Goal: Information Seeking & Learning: Compare options

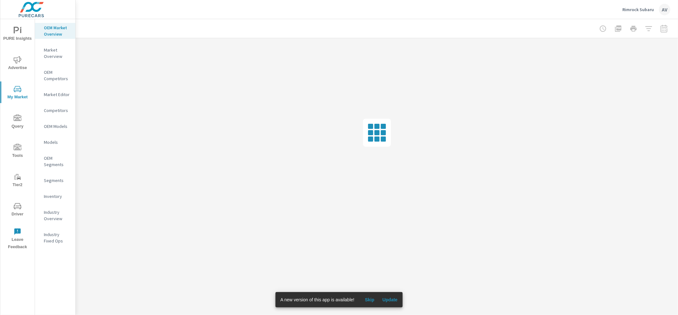
click at [397, 295] on button "Update" at bounding box center [390, 300] width 20 height 10
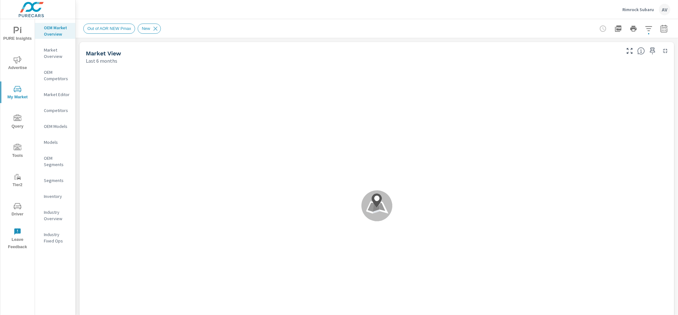
click at [21, 63] on span "Advertise" at bounding box center [17, 64] width 31 height 16
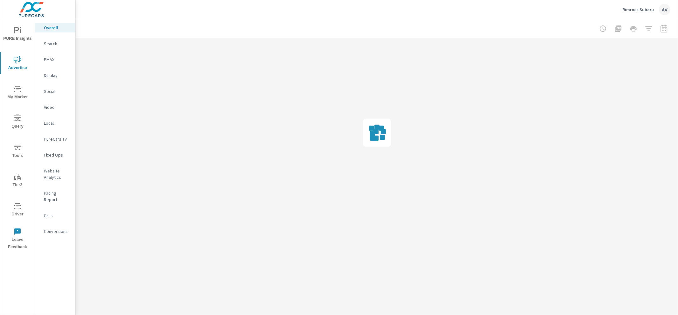
click at [13, 35] on span "PURE Insights" at bounding box center [17, 35] width 31 height 16
click at [55, 125] on p "My Report" at bounding box center [57, 123] width 26 height 6
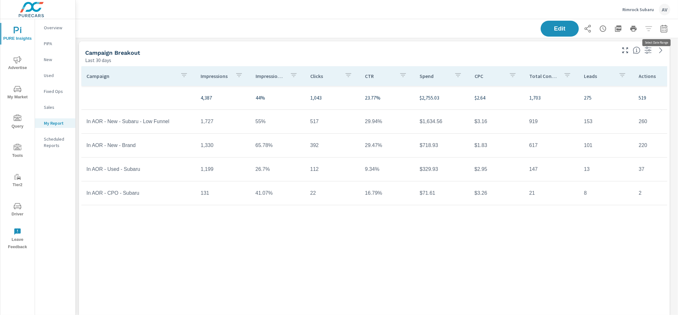
click at [661, 25] on icon "button" at bounding box center [665, 29] width 8 height 8
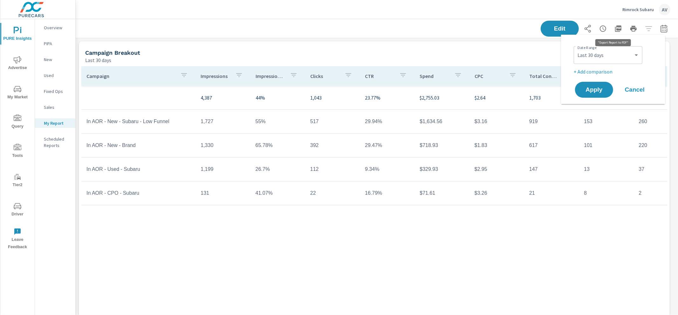
scroll to position [1038, 609]
click at [607, 55] on select "Custom Yesterday Last week Last 7 days Last 14 days Last 30 days Last 45 days L…" at bounding box center [609, 55] width 64 height 13
click at [577, 49] on select "Custom Yesterday Last week Last 7 days Last 14 days Last 30 days Last 45 days L…" at bounding box center [609, 55] width 64 height 13
select select "Last month"
click at [595, 72] on p "+ Add comparison" at bounding box center [614, 72] width 81 height 8
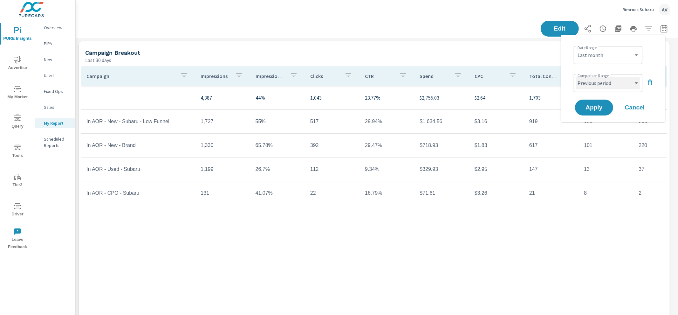
click at [612, 86] on select "Custom Previous period Previous month Previous year" at bounding box center [609, 83] width 64 height 13
click at [577, 77] on select "Custom Previous period Previous month Previous year" at bounding box center [609, 83] width 64 height 13
select select "Previous month"
click at [600, 105] on span "Apply" at bounding box center [594, 108] width 26 height 6
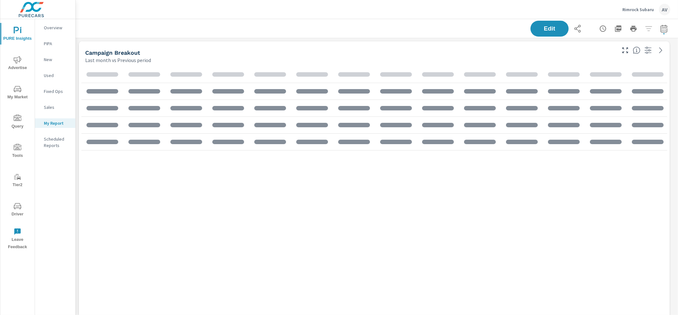
scroll to position [1038, 609]
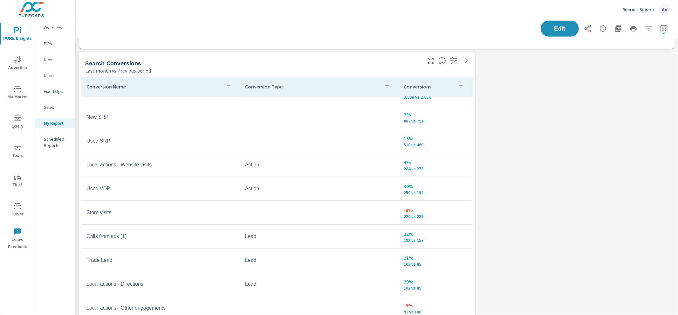
scroll to position [27, 0]
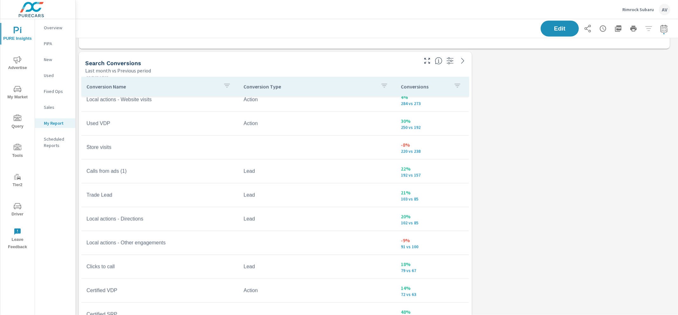
scroll to position [81, 0]
drag, startPoint x: 420, startPoint y: 267, endPoint x: 396, endPoint y: 265, distance: 24.3
click at [396, 265] on td "18% 79 vs 67" at bounding box center [432, 265] width 73 height 23
click at [424, 262] on p "18%" at bounding box center [432, 263] width 63 height 8
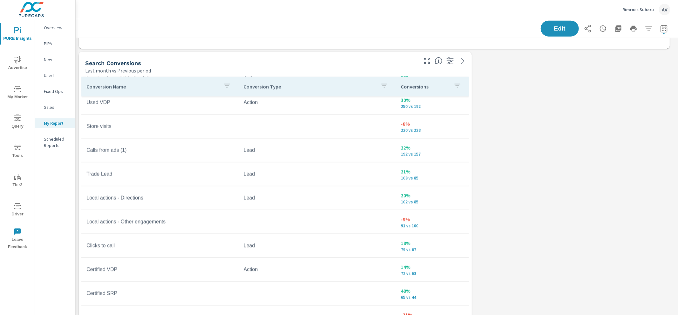
scroll to position [89, 0]
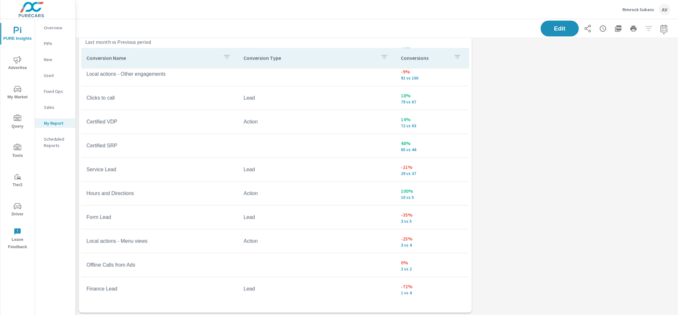
scroll to position [751, 0]
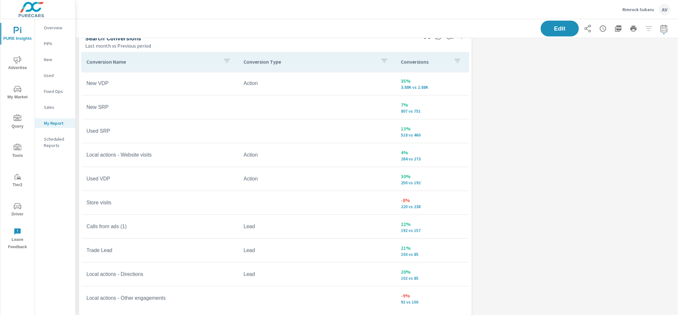
scroll to position [740, 0]
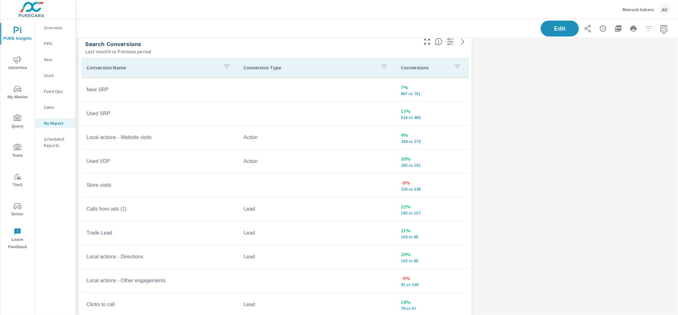
scroll to position [24, 0]
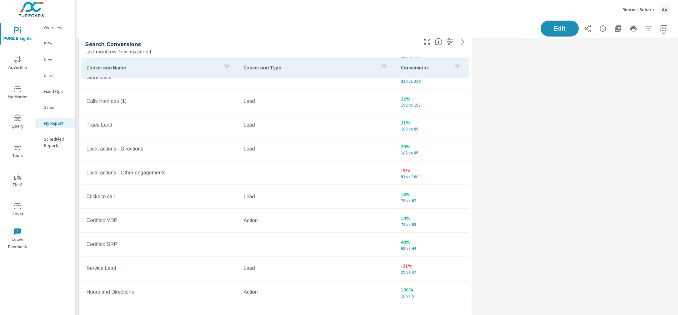
scroll to position [132, 0]
click at [662, 30] on icon "button" at bounding box center [664, 29] width 4 height 3
select select "Last month"
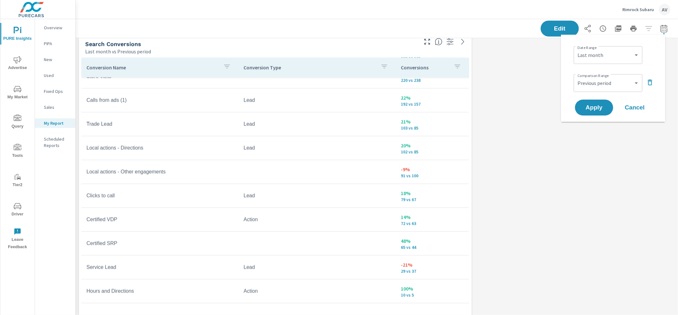
scroll to position [1038, 609]
click at [600, 86] on select "Custom Previous period Previous month Previous year" at bounding box center [609, 83] width 64 height 13
click at [577, 77] on select "Custom Previous period Previous month Previous year" at bounding box center [609, 83] width 64 height 13
select select "Previous month"
click at [597, 106] on span "Apply" at bounding box center [594, 108] width 26 height 6
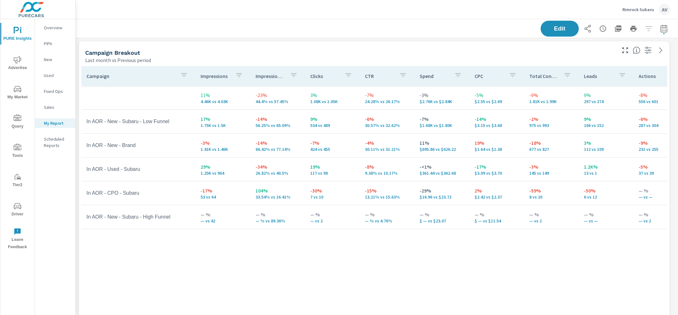
scroll to position [119, 0]
click at [661, 31] on icon "button" at bounding box center [665, 29] width 8 height 8
select select "Last month"
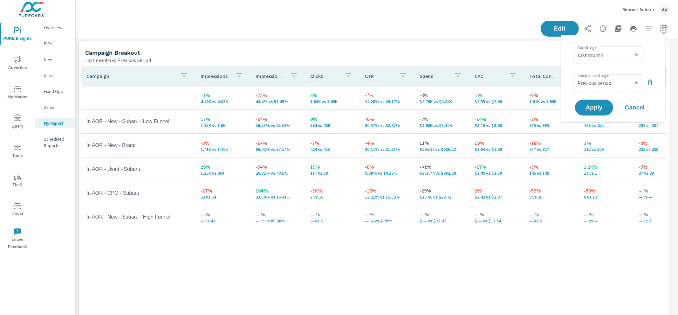
scroll to position [1038, 609]
click at [612, 88] on select "Custom Previous period Previous month Previous year" at bounding box center [609, 83] width 64 height 13
click at [577, 77] on select "Custom Previous period Previous month Previous year" at bounding box center [609, 83] width 64 height 13
select select "Previous month"
click at [597, 102] on button "Apply" at bounding box center [594, 107] width 39 height 17
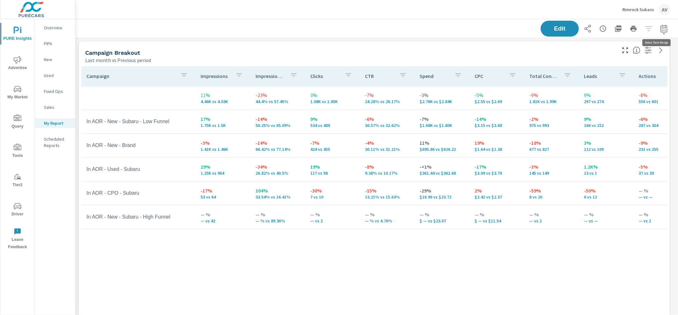
click at [658, 25] on button "button" at bounding box center [664, 28] width 13 height 13
select select "Last month"
select select "Previous period"
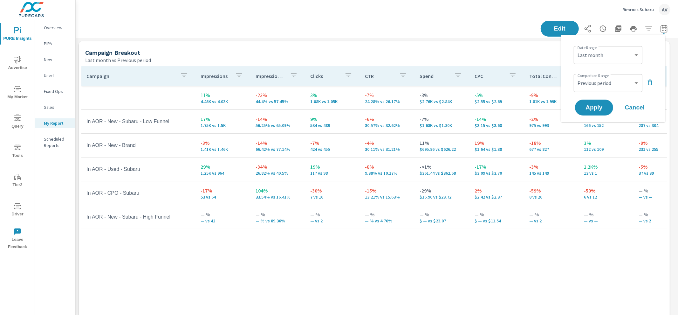
click at [647, 82] on icon "button" at bounding box center [651, 83] width 8 height 8
click at [599, 72] on p "+ Add comparison" at bounding box center [614, 72] width 81 height 8
click at [594, 80] on select "Custom Previous period Previous month Previous year" at bounding box center [609, 83] width 64 height 13
click at [577, 77] on select "Custom Previous period Previous month Previous year" at bounding box center [609, 83] width 64 height 13
select select "Previous month"
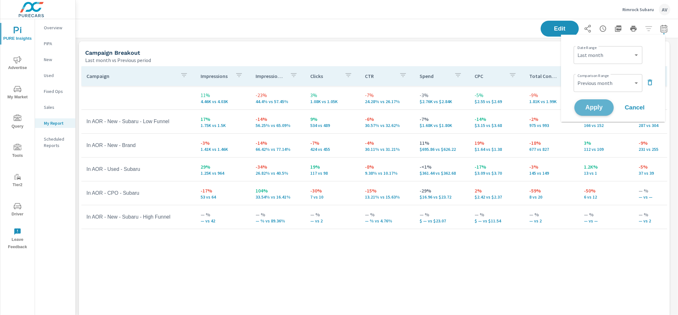
click at [592, 106] on span "Apply" at bounding box center [594, 108] width 26 height 6
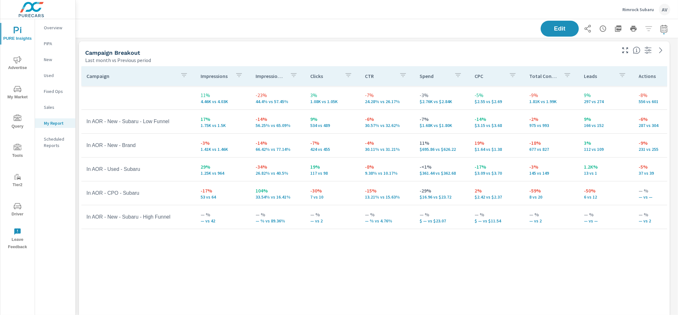
scroll to position [119, 0]
click at [661, 31] on icon "button" at bounding box center [665, 29] width 8 height 8
select select "Last month"
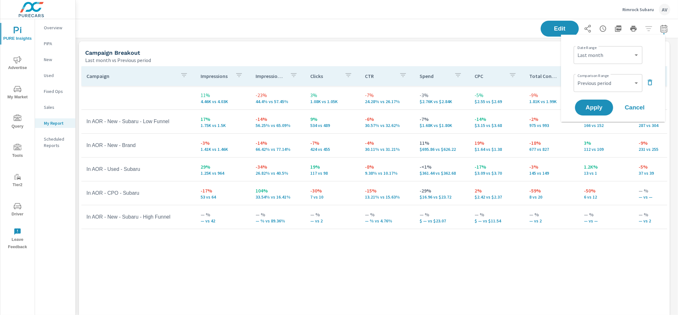
scroll to position [1038, 609]
click at [611, 80] on select "Custom Previous period Previous month Previous year" at bounding box center [609, 83] width 64 height 13
click at [577, 77] on select "Custom Previous period Previous month Previous year" at bounding box center [609, 83] width 64 height 13
select select "Previous month"
click at [598, 107] on span "Apply" at bounding box center [594, 108] width 26 height 6
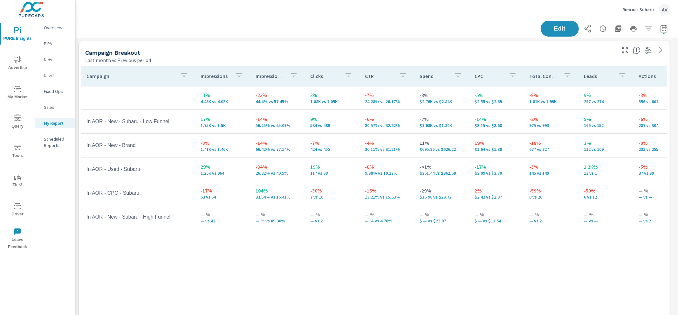
click at [661, 32] on icon "button" at bounding box center [664, 28] width 7 height 8
select select "Last month"
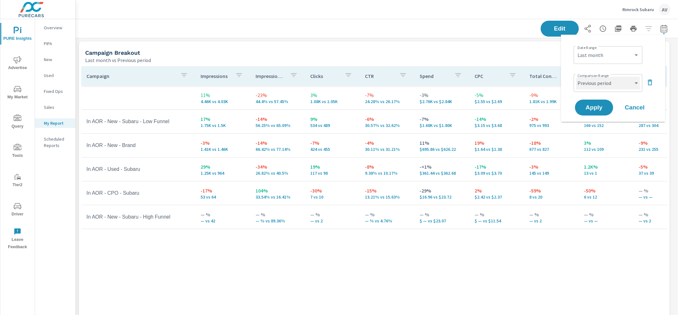
click at [614, 88] on select "Custom Previous period Previous month Previous year" at bounding box center [609, 83] width 64 height 13
click at [577, 77] on select "Custom Previous period Previous month Previous year" at bounding box center [609, 83] width 64 height 13
select select "Previous year"
click at [600, 105] on span "Apply" at bounding box center [594, 108] width 26 height 6
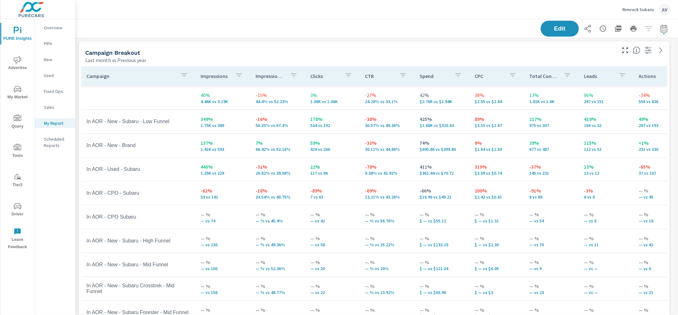
click at [661, 31] on icon "button" at bounding box center [665, 29] width 8 height 8
select select "Last month"
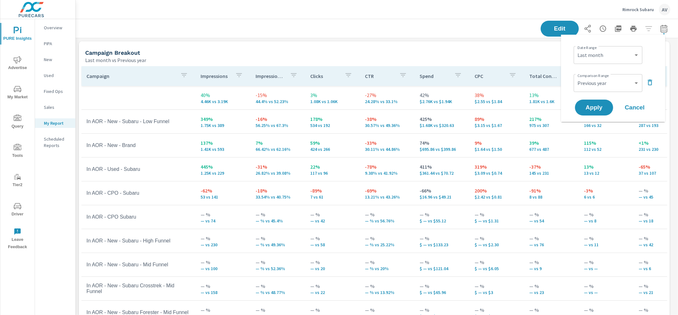
scroll to position [1038, 609]
click at [614, 84] on select "Custom Previous period Previous month Previous year" at bounding box center [609, 83] width 64 height 13
click at [577, 77] on select "Custom Previous period Previous month Previous year" at bounding box center [609, 83] width 64 height 13
select select "Previous month"
click at [594, 107] on span "Apply" at bounding box center [594, 108] width 26 height 6
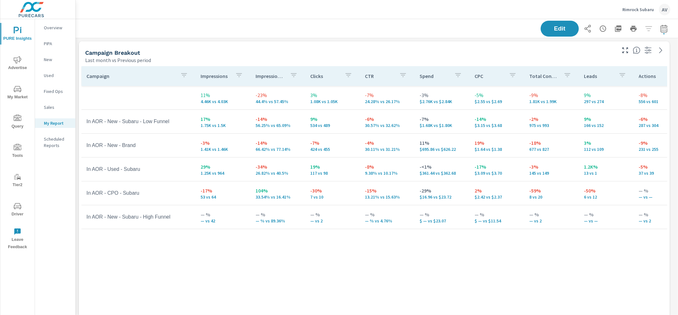
scroll to position [1038, 609]
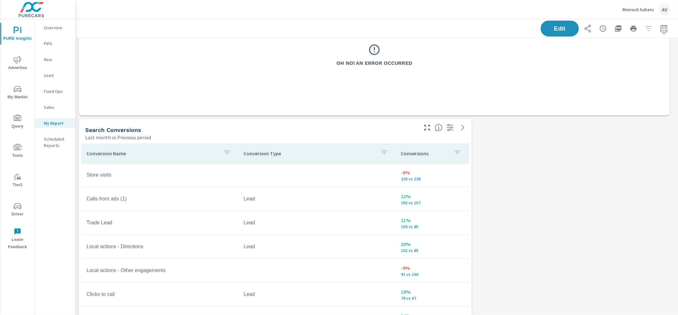
scroll to position [656, 0]
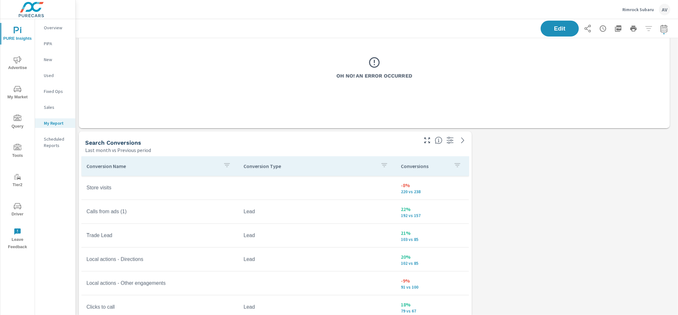
scroll to position [645, 0]
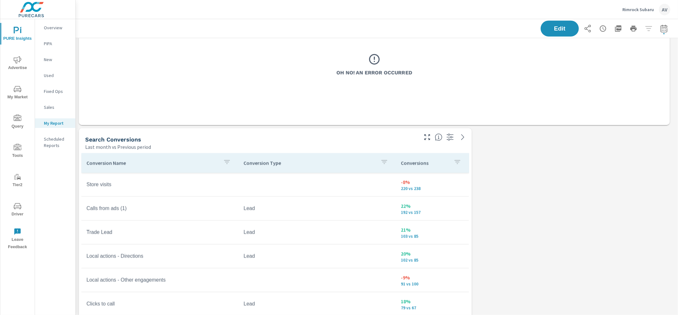
scroll to position [33, 0]
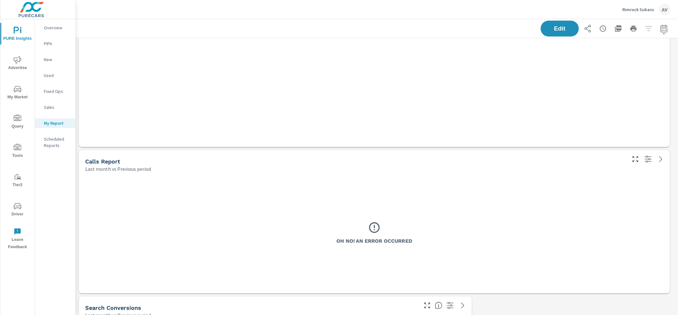
scroll to position [478, 0]
click at [15, 66] on span "Advertise" at bounding box center [17, 64] width 31 height 16
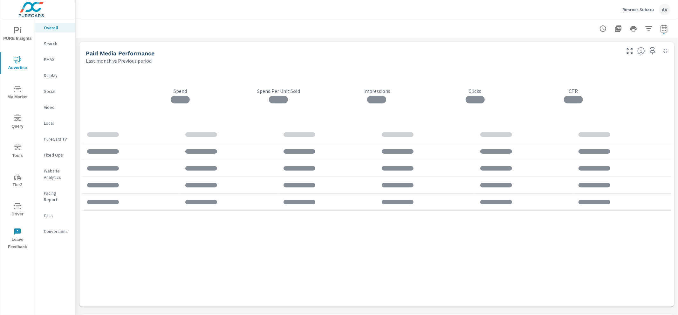
click at [52, 212] on p "Calls" at bounding box center [57, 215] width 26 height 6
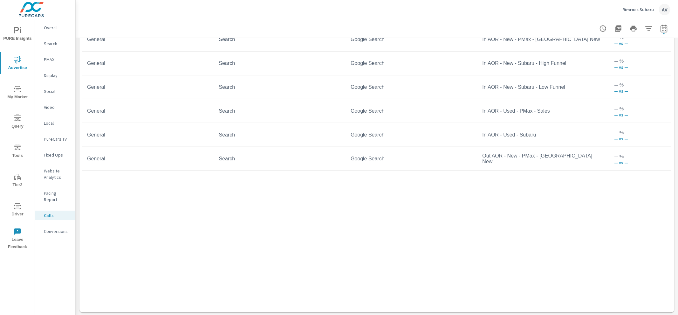
scroll to position [538, 0]
click at [58, 228] on p "Conversions" at bounding box center [57, 231] width 26 height 6
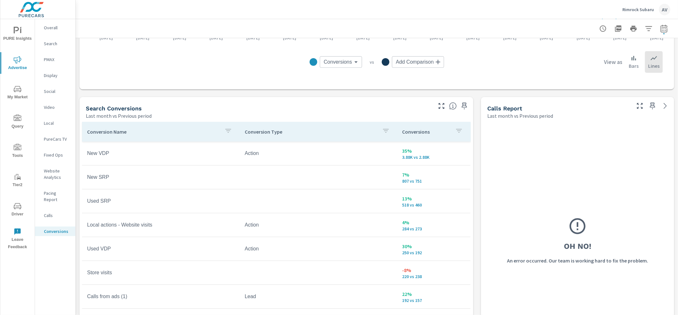
scroll to position [287, 0]
click at [661, 8] on div "AV" at bounding box center [664, 9] width 11 height 11
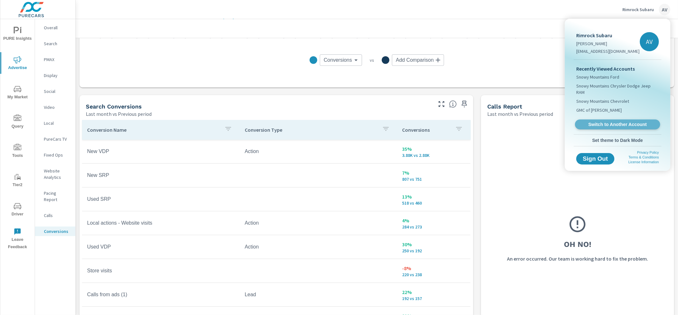
click at [621, 121] on span "Switch to Another Account" at bounding box center [618, 124] width 78 height 6
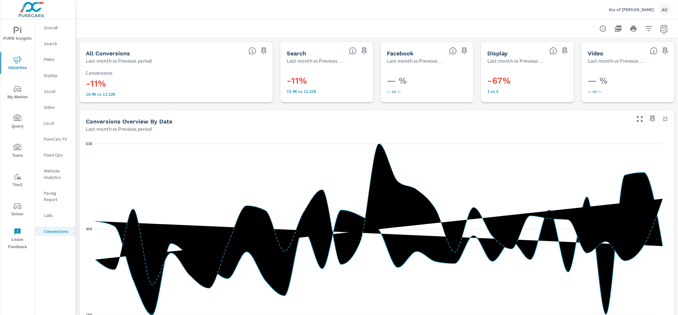
click at [55, 24] on p "Overall" at bounding box center [57, 27] width 26 height 6
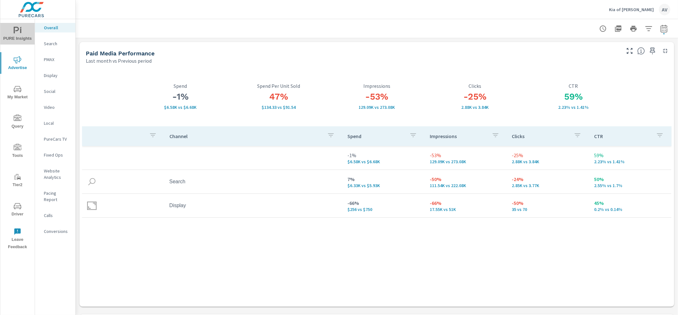
click at [15, 37] on span "PURE Insights" at bounding box center [17, 35] width 31 height 16
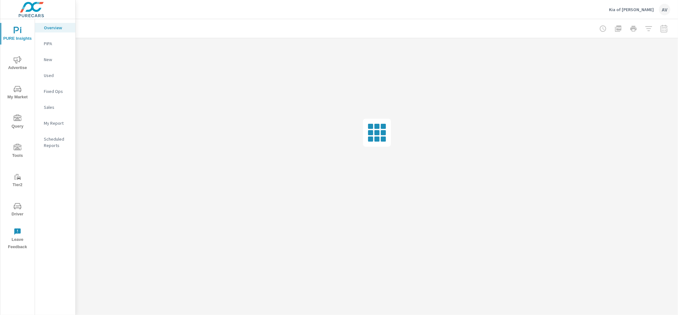
click at [55, 126] on p "My Report" at bounding box center [57, 123] width 26 height 6
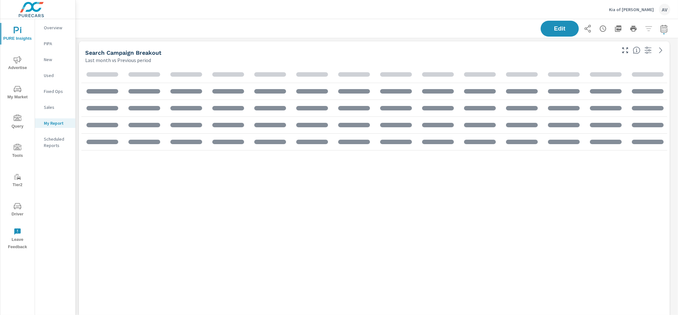
scroll to position [965, 609]
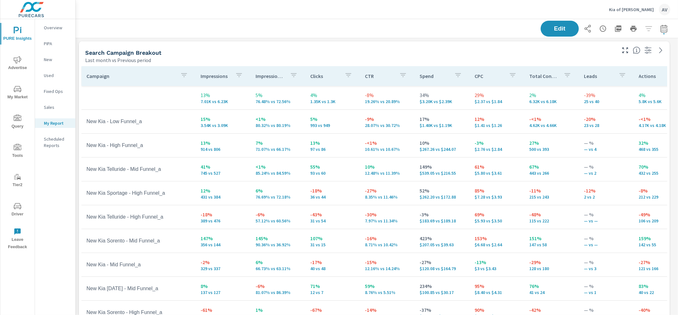
click at [274, 41] on div "Search Campaign Breakout Last month vs Previous period" at bounding box center [348, 52] width 539 height 23
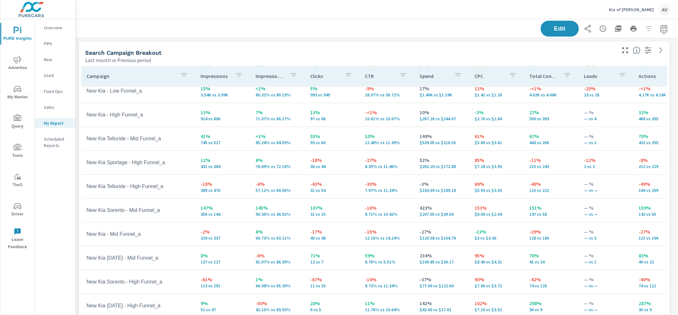
scroll to position [10, 0]
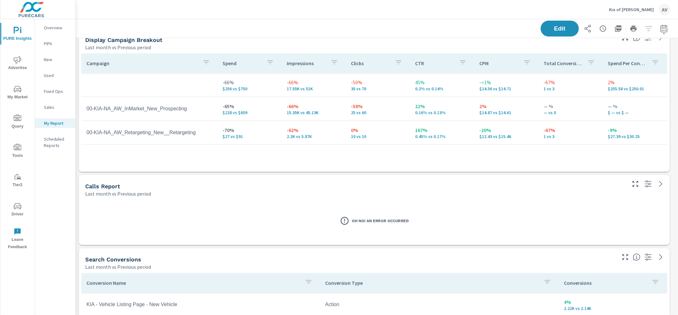
scroll to position [526, 0]
click at [666, 7] on div "AV" at bounding box center [664, 9] width 11 height 11
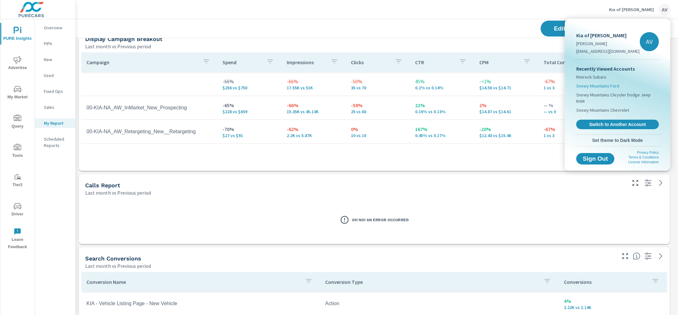
click at [603, 84] on span "Snowy Mountains Ford" at bounding box center [598, 86] width 43 height 6
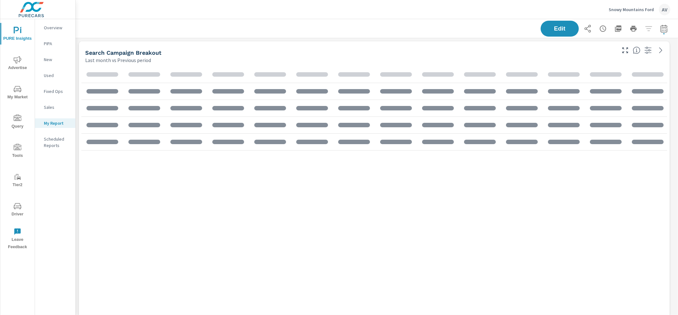
scroll to position [965, 609]
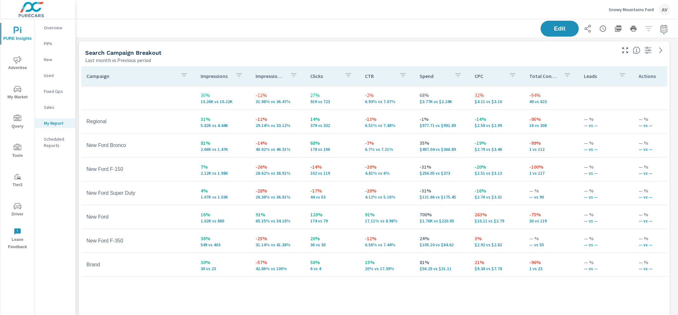
click at [22, 211] on span "Driver" at bounding box center [17, 210] width 31 height 16
